Goal: Find specific page/section: Find specific page/section

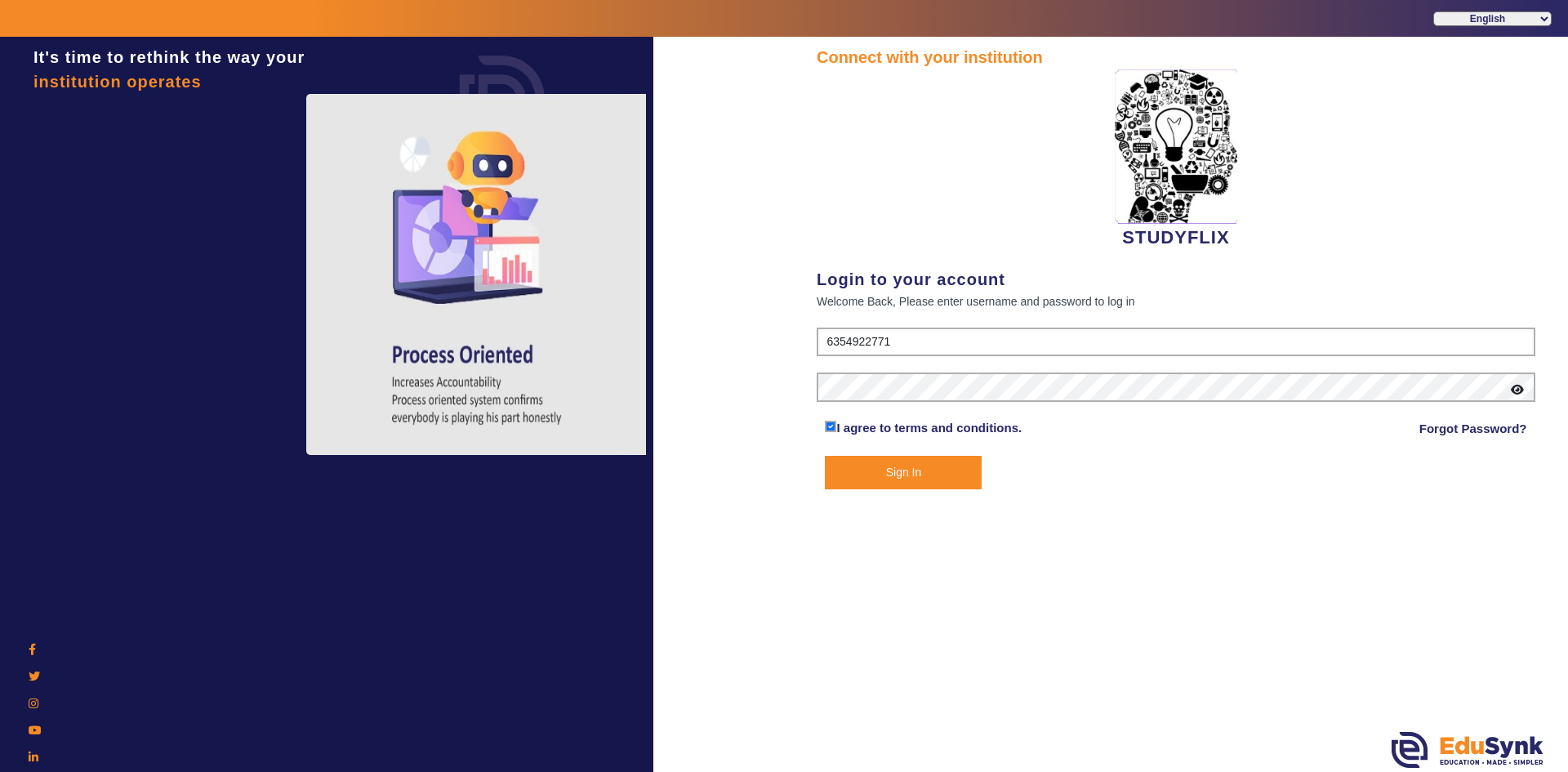
click at [862, 479] on button "Sign In" at bounding box center [904, 472] width 157 height 33
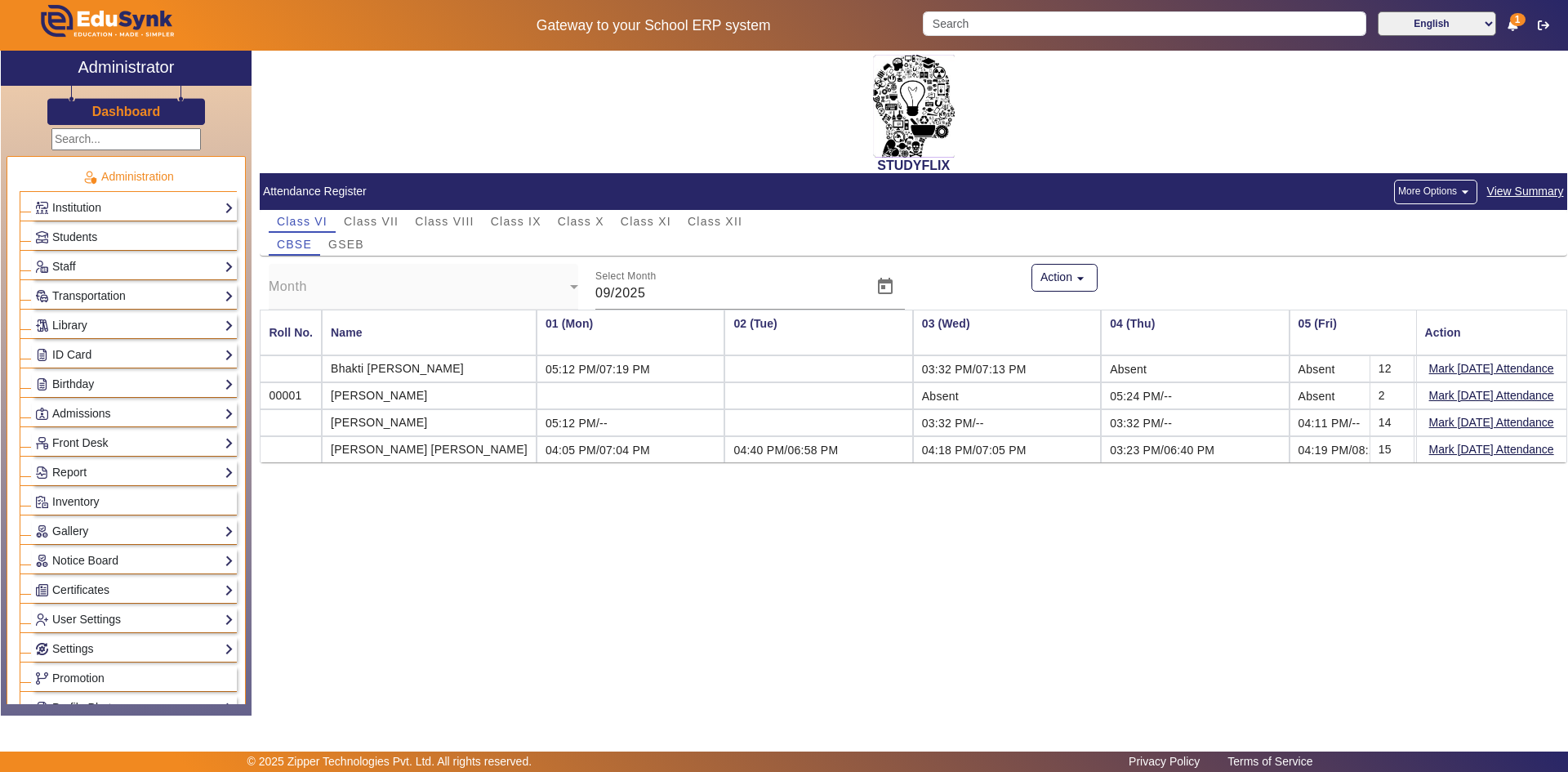
scroll to position [0, 2287]
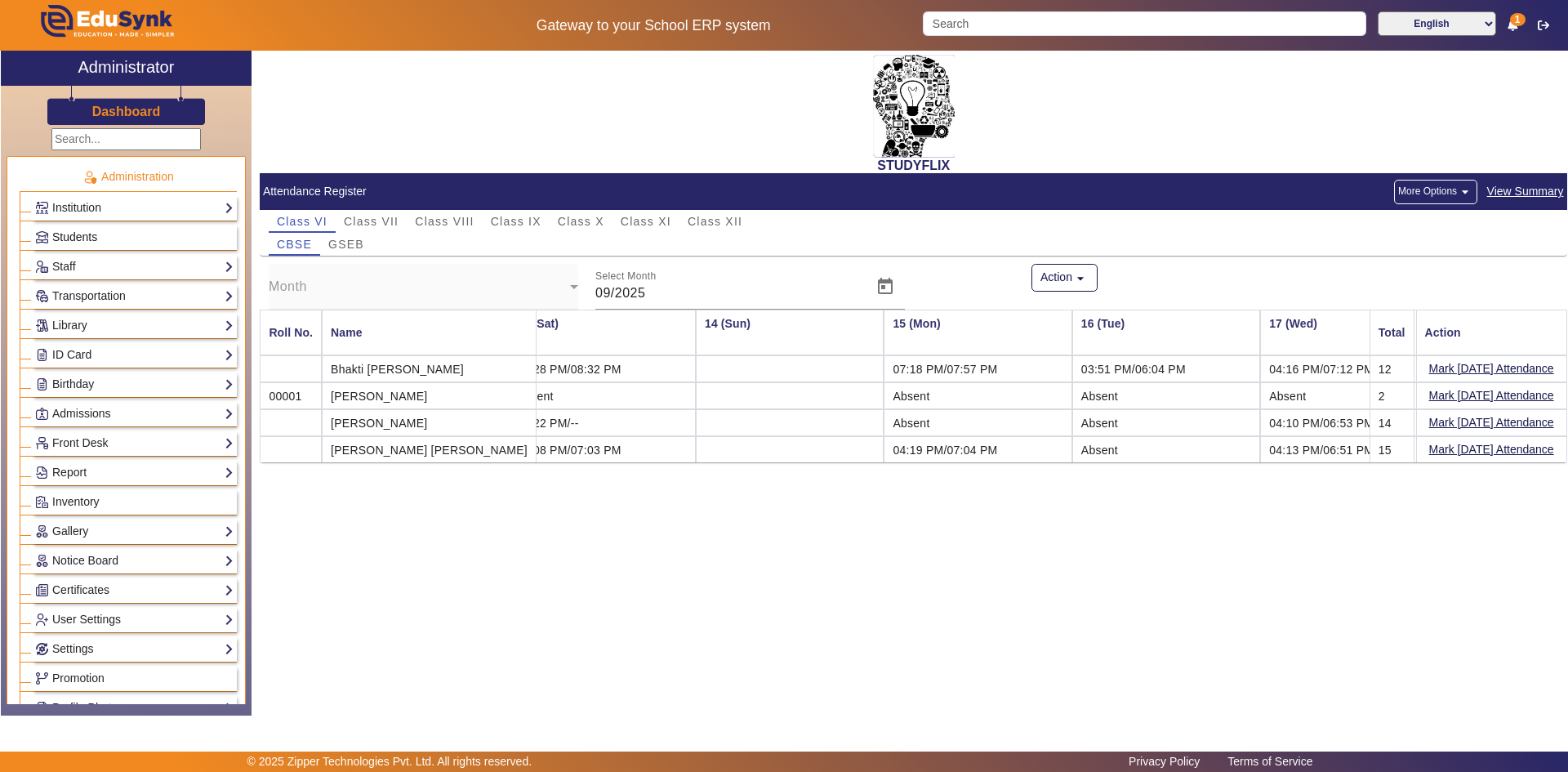
click at [98, 237] on link "Students" at bounding box center [135, 237] width 199 height 19
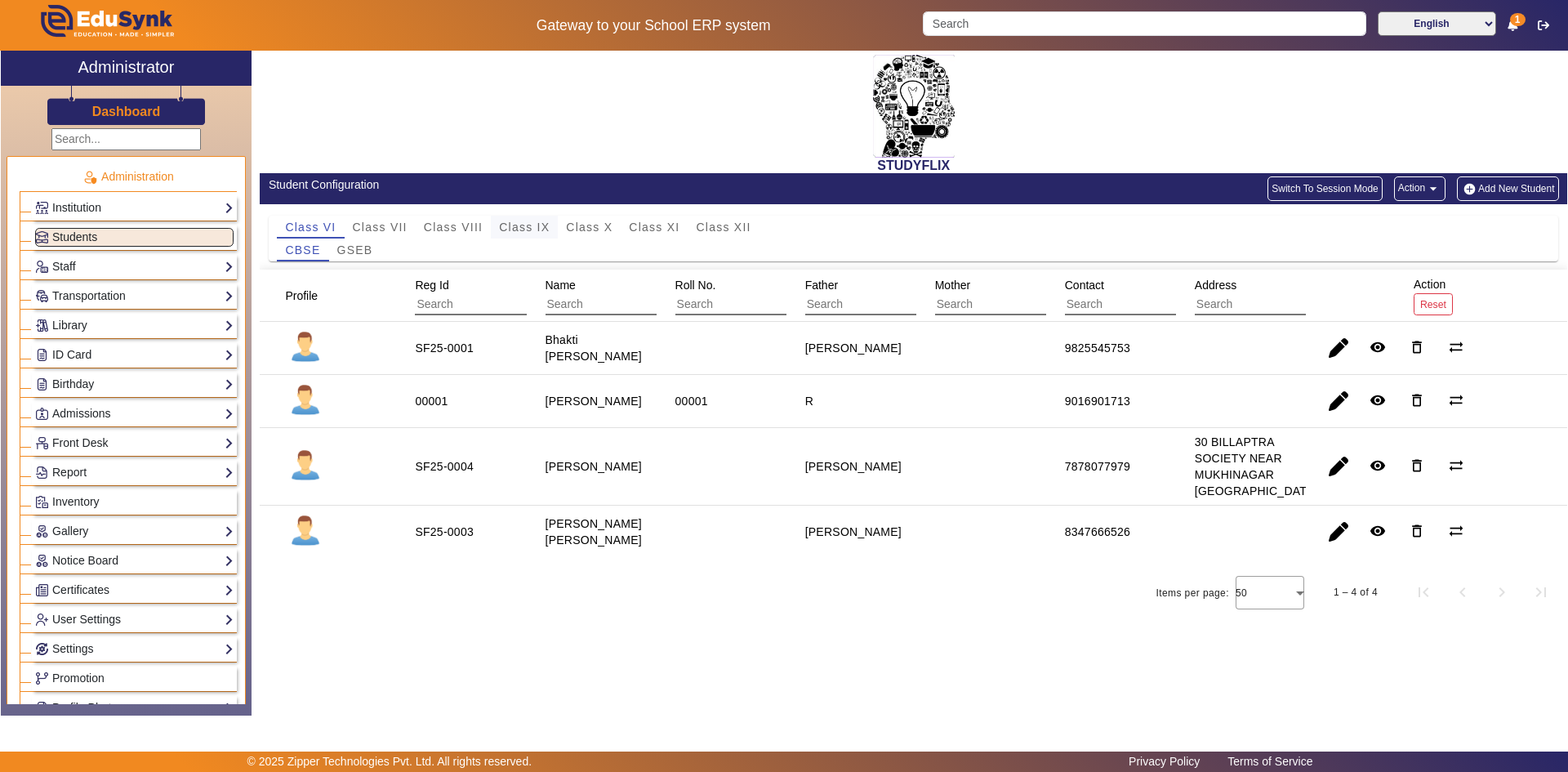
click at [540, 229] on span "Class IX" at bounding box center [524, 227] width 51 height 12
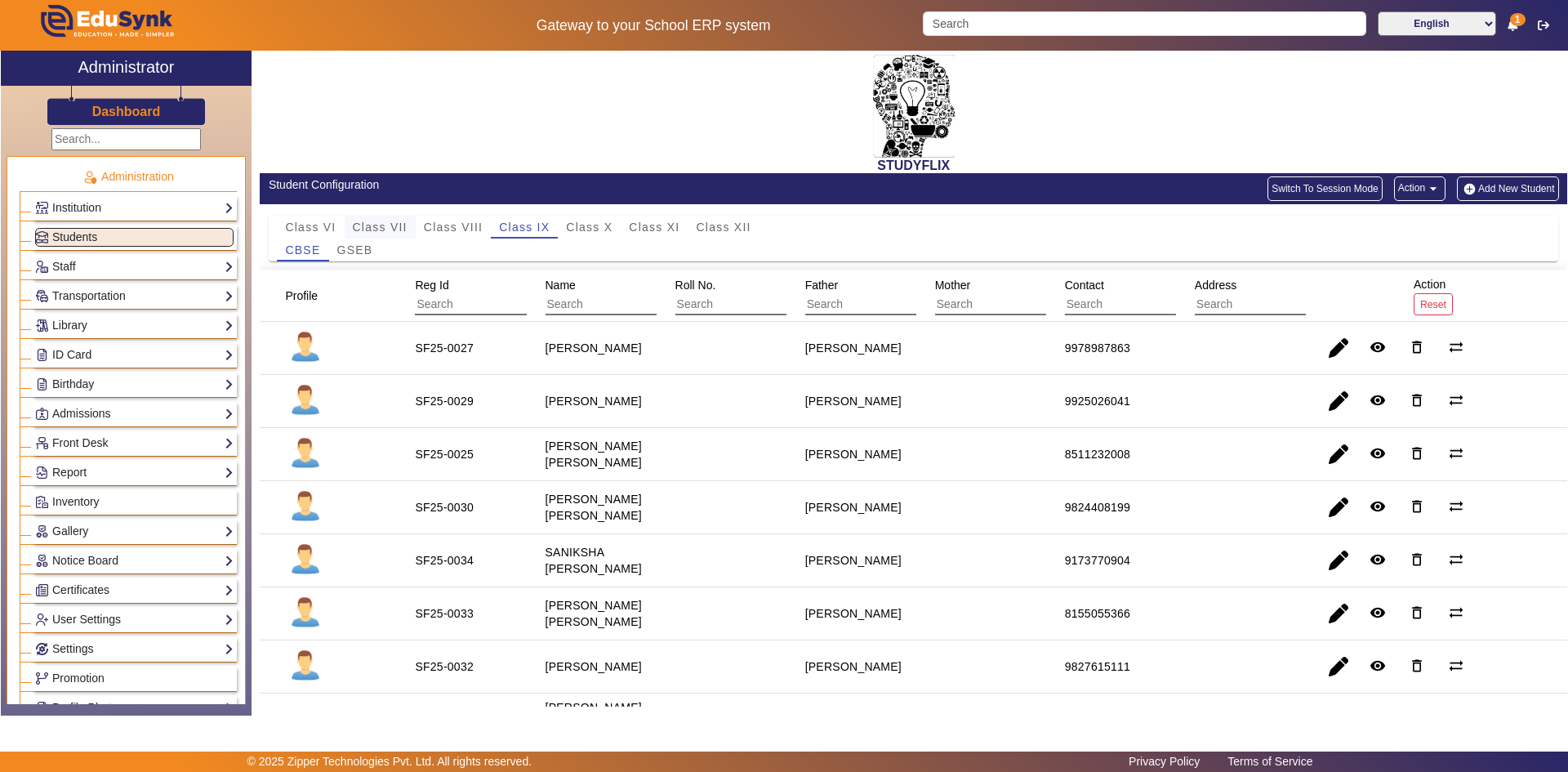
click at [391, 228] on span "Class VII" at bounding box center [380, 227] width 55 height 12
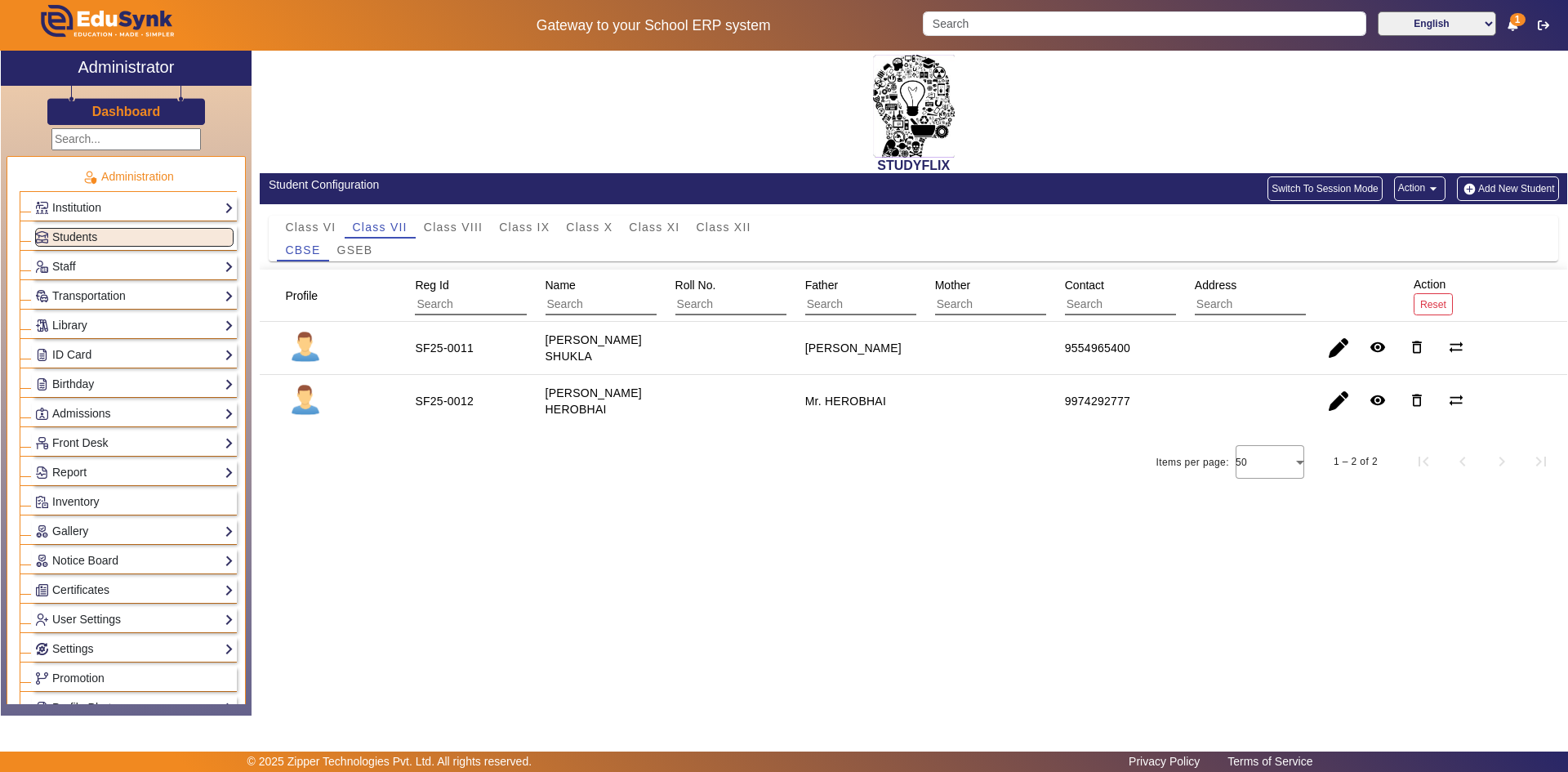
click at [570, 363] on staff-with-status "[PERSON_NAME] SHUKLA" at bounding box center [593, 348] width 97 height 30
drag, startPoint x: 1063, startPoint y: 407, endPoint x: 1155, endPoint y: 418, distance: 92.7
click at [1155, 418] on mat-cell "9974292777" at bounding box center [1111, 401] width 130 height 52
click at [1090, 560] on div "STUDYFLIX Student Configuration Switch To Session Mode Action arrow_drop_down A…" at bounding box center [909, 374] width 1315 height 647
drag, startPoint x: 1064, startPoint y: 409, endPoint x: 1157, endPoint y: 417, distance: 93.3
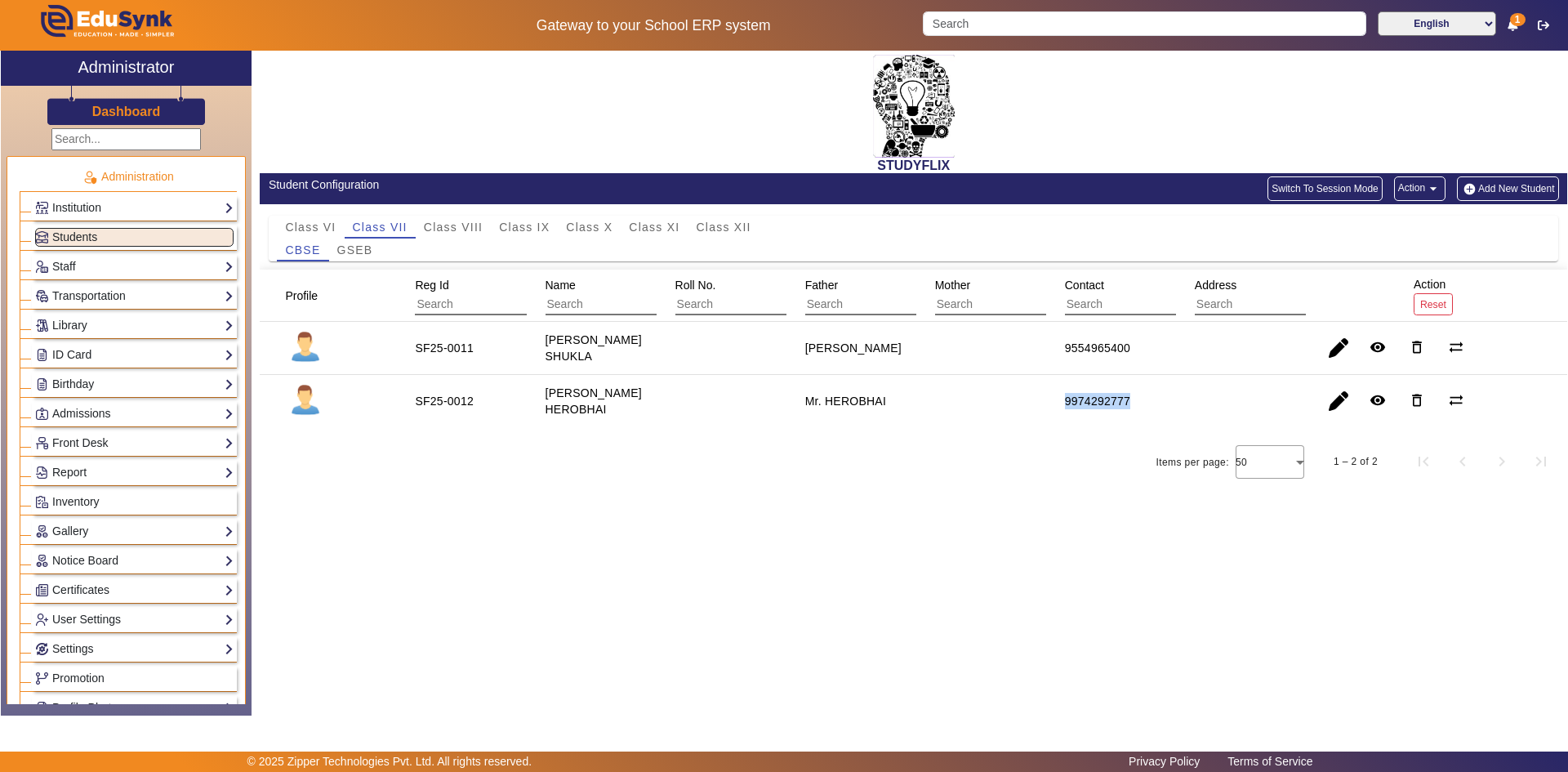
click at [1157, 417] on mat-cell "9974292777" at bounding box center [1111, 401] width 130 height 52
click at [366, 244] on span "GSEB" at bounding box center [356, 249] width 36 height 12
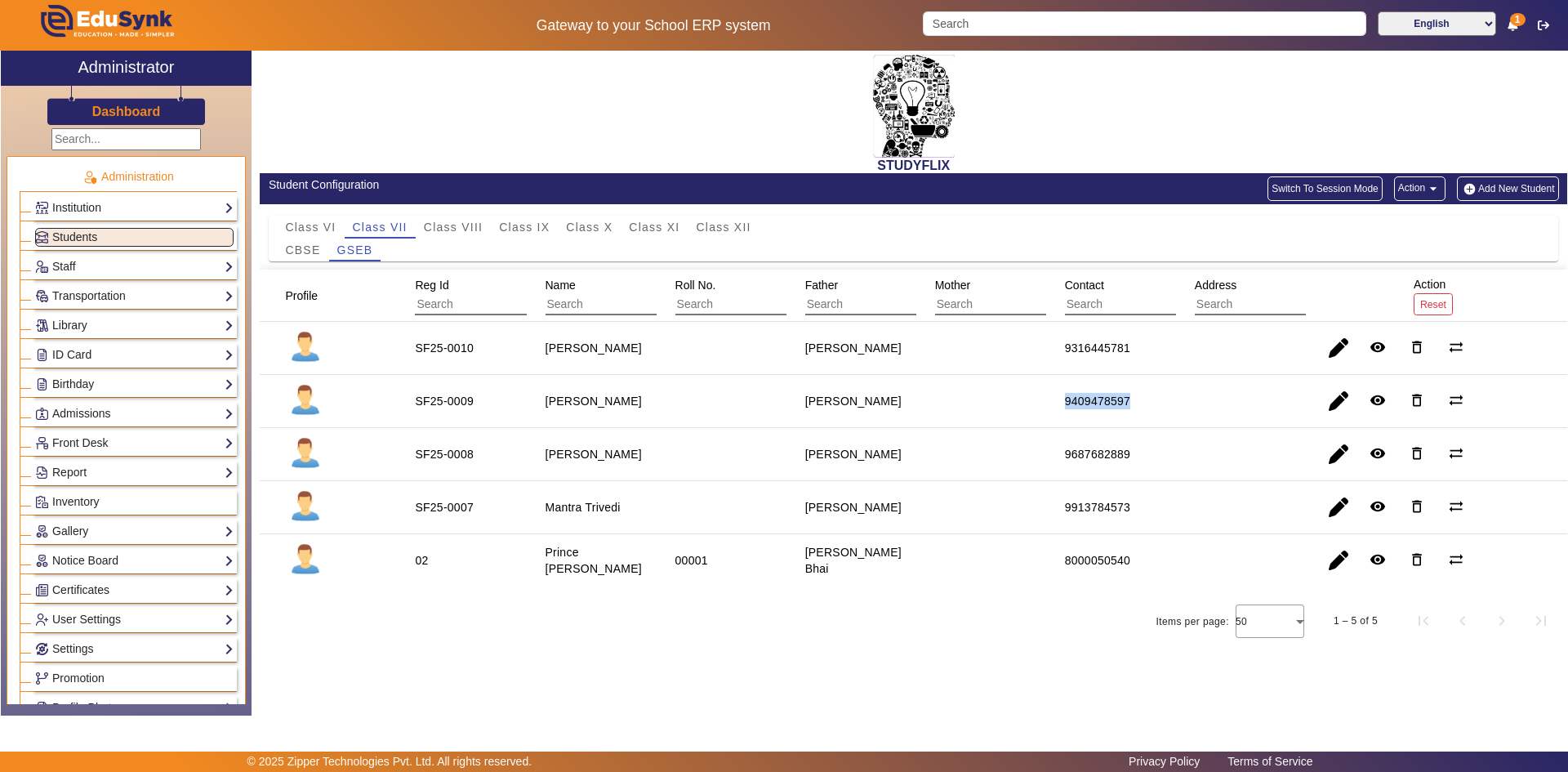
drag, startPoint x: 1063, startPoint y: 401, endPoint x: 1144, endPoint y: 400, distance: 81.0
click at [1144, 400] on mat-cell "9409478597" at bounding box center [1111, 401] width 130 height 53
click at [1093, 373] on mat-cell "9316445781" at bounding box center [1111, 348] width 130 height 53
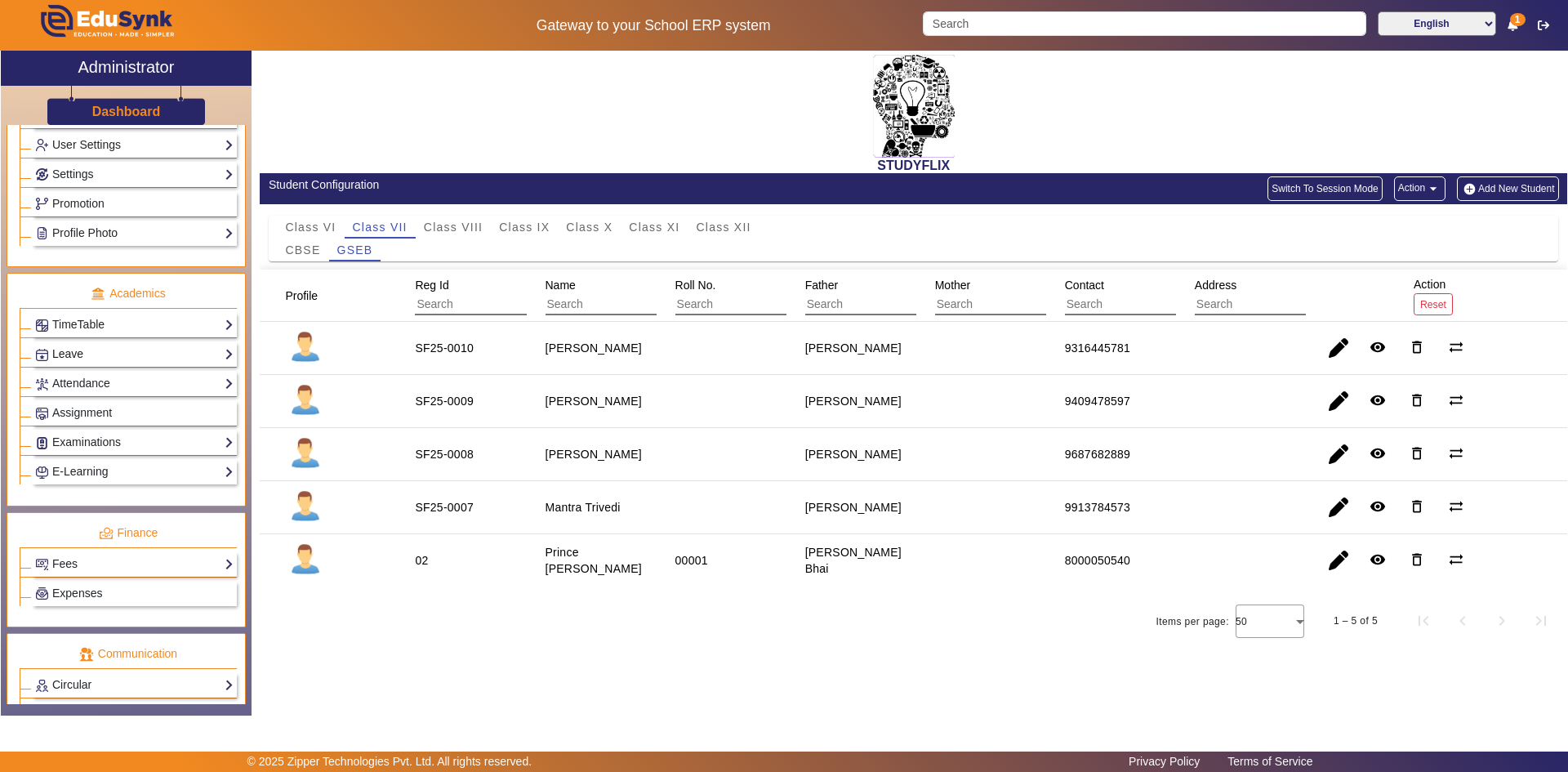
scroll to position [611, 0]
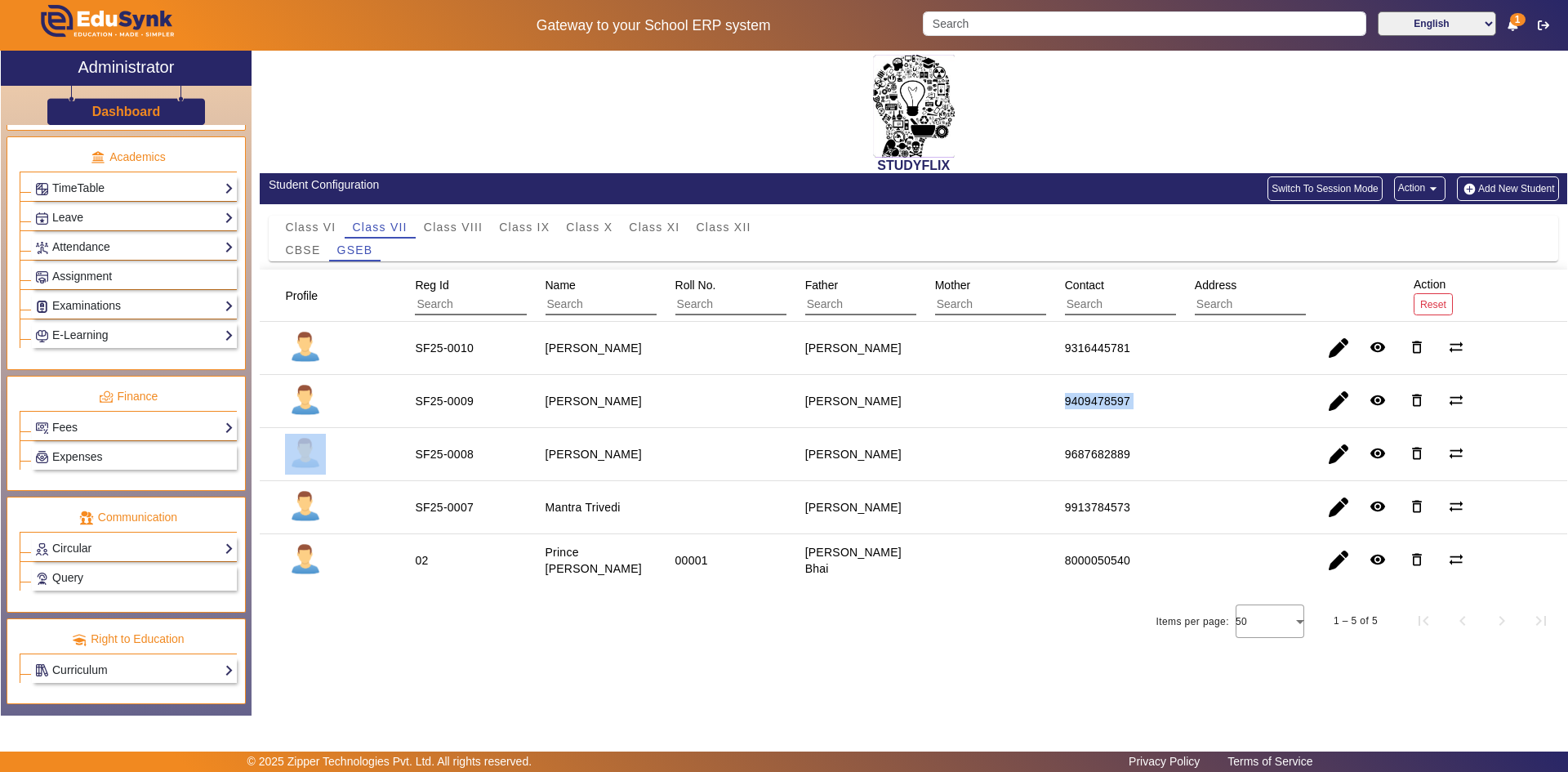
drag, startPoint x: 1083, startPoint y: 410, endPoint x: 1184, endPoint y: 423, distance: 101.8
click at [1184, 423] on mat-row "SF25-0009 [PERSON_NAME] [PERSON_NAME] 9409478597 remove_red_eye delete_outline …" at bounding box center [914, 401] width 1307 height 53
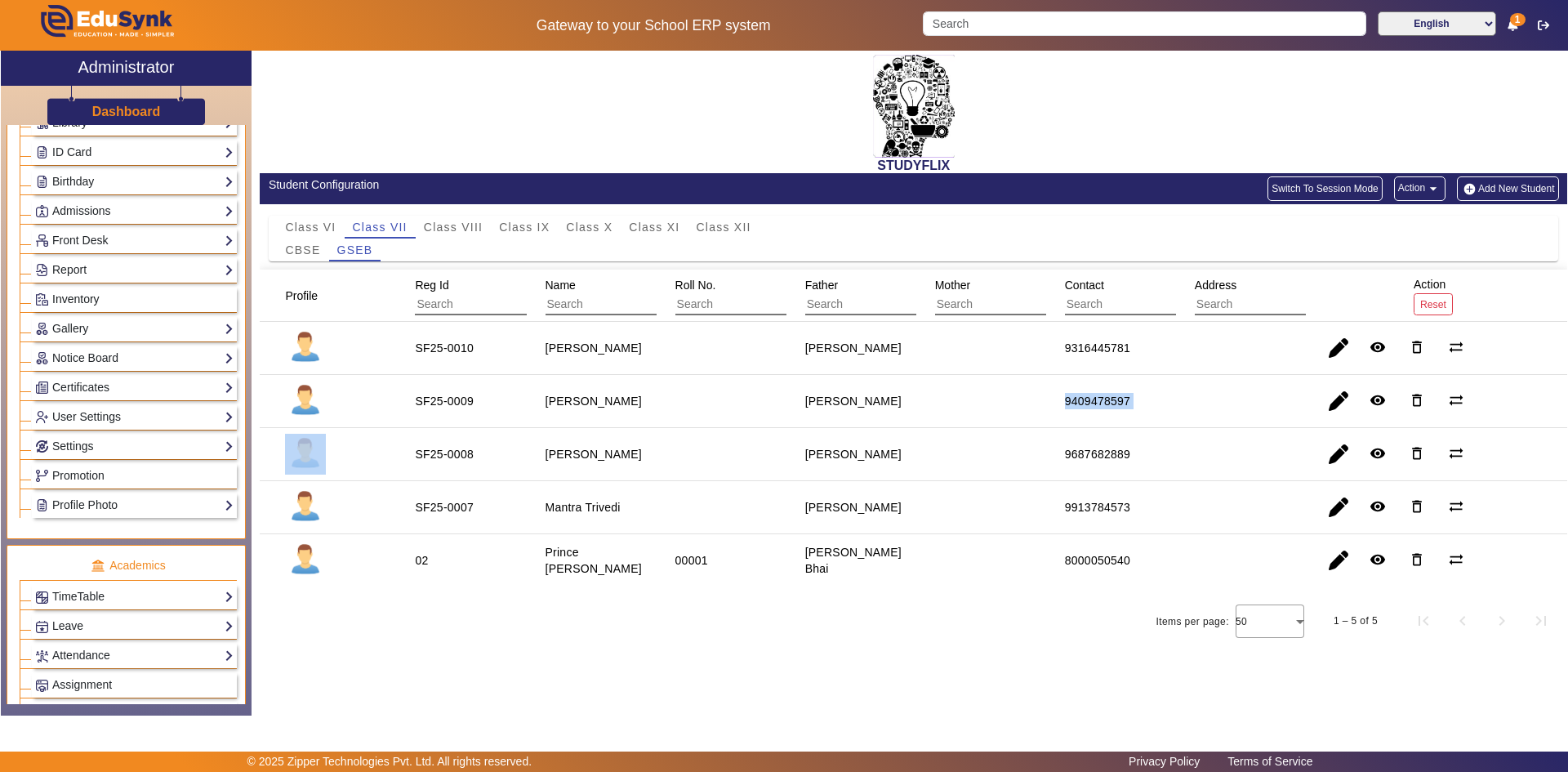
scroll to position [0, 0]
